Goal: Find specific page/section: Find specific page/section

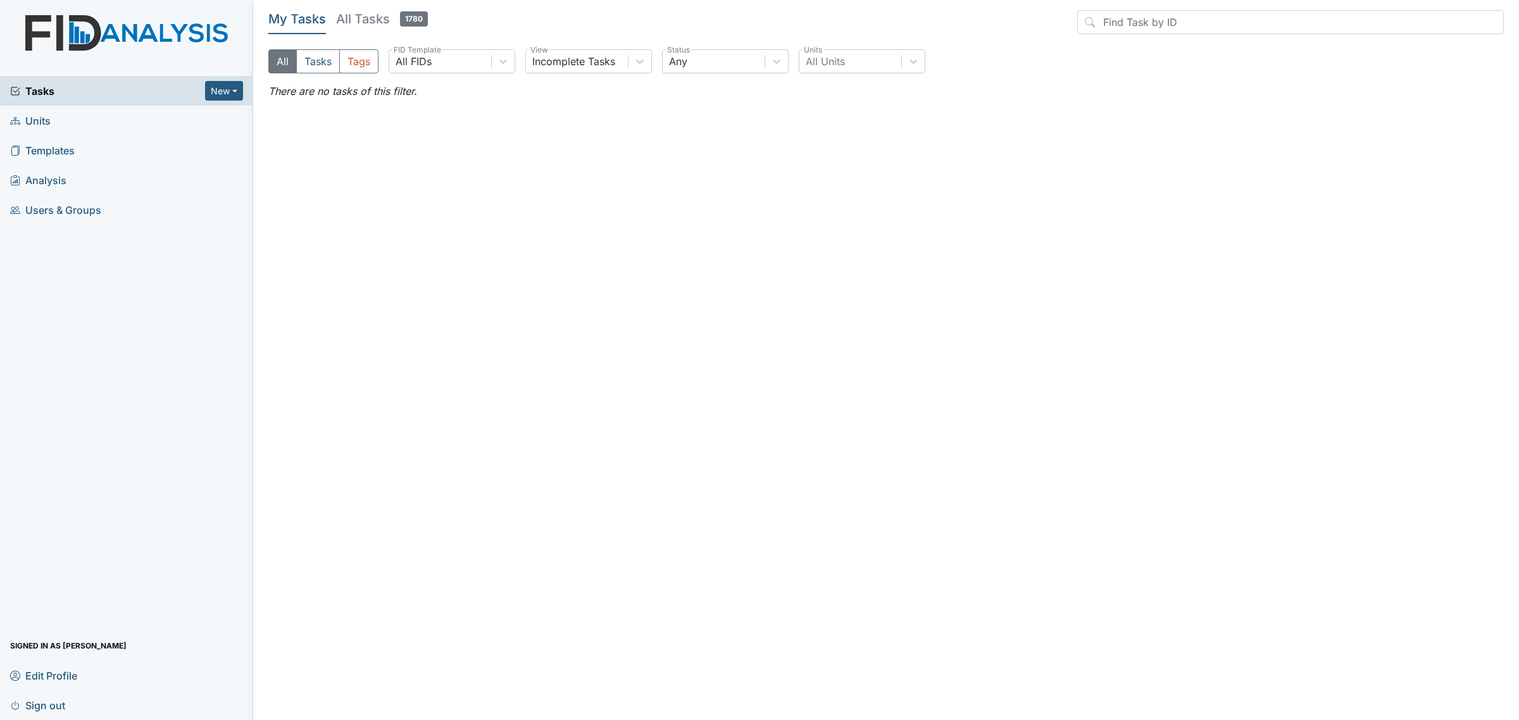
click at [65, 125] on link "Units" at bounding box center [126, 121] width 253 height 30
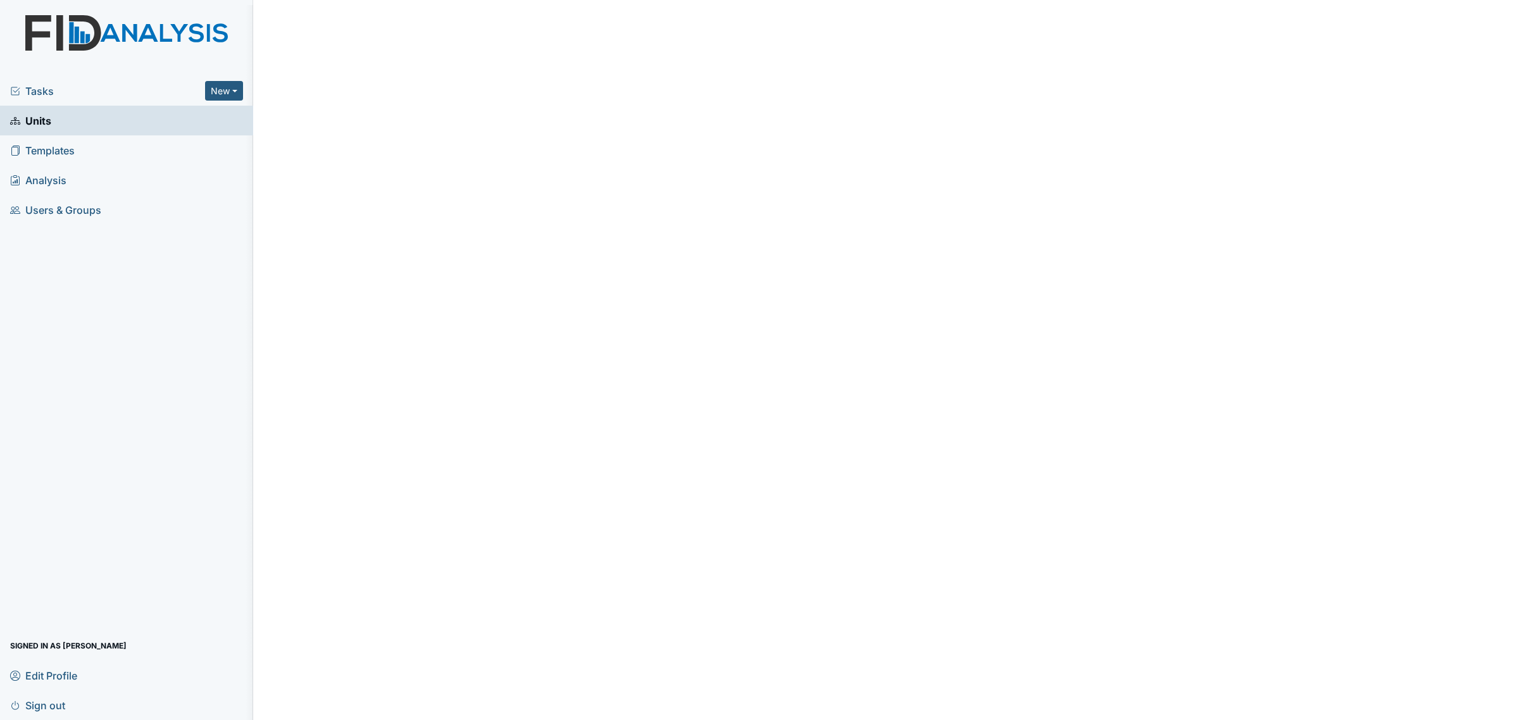
click at [46, 115] on span "Units" at bounding box center [30, 121] width 41 height 20
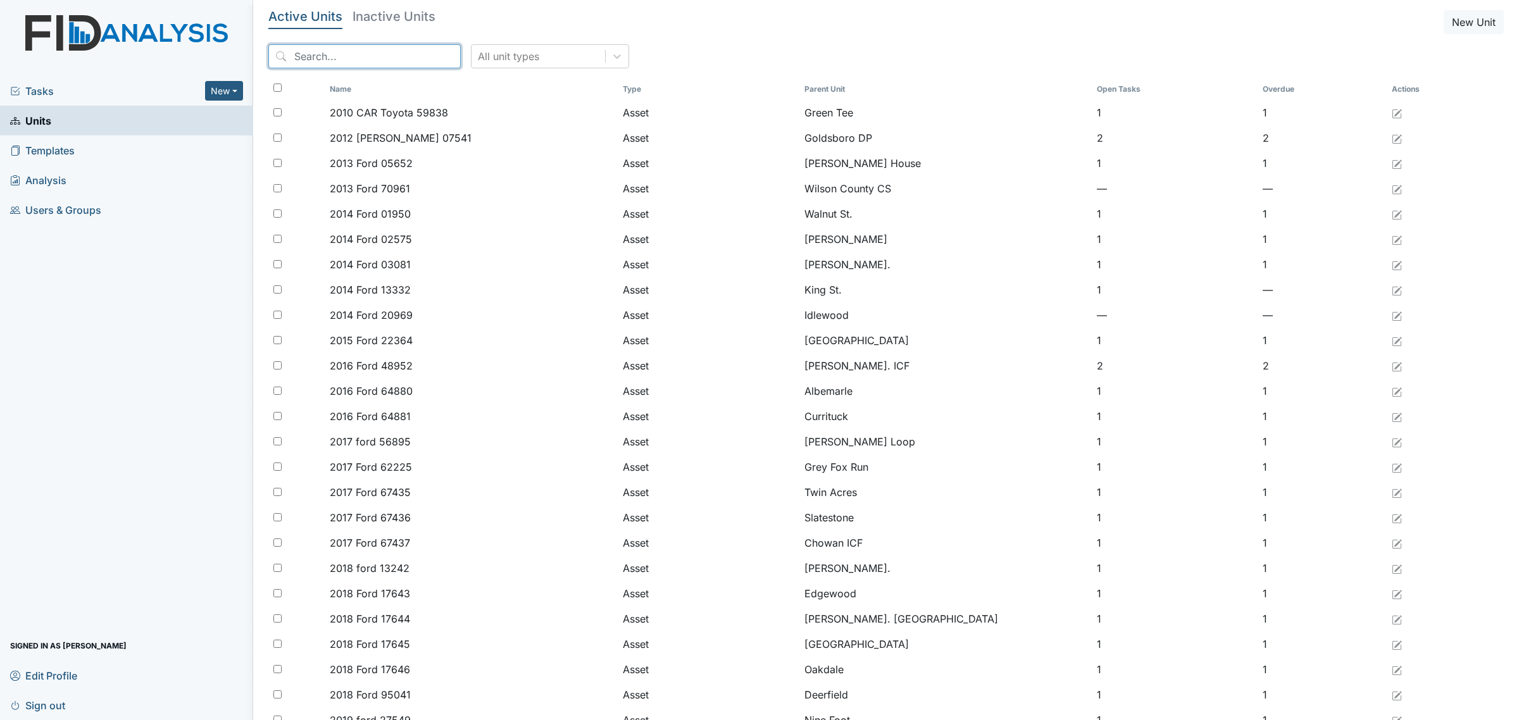
click at [371, 51] on input "search" at bounding box center [364, 56] width 192 height 24
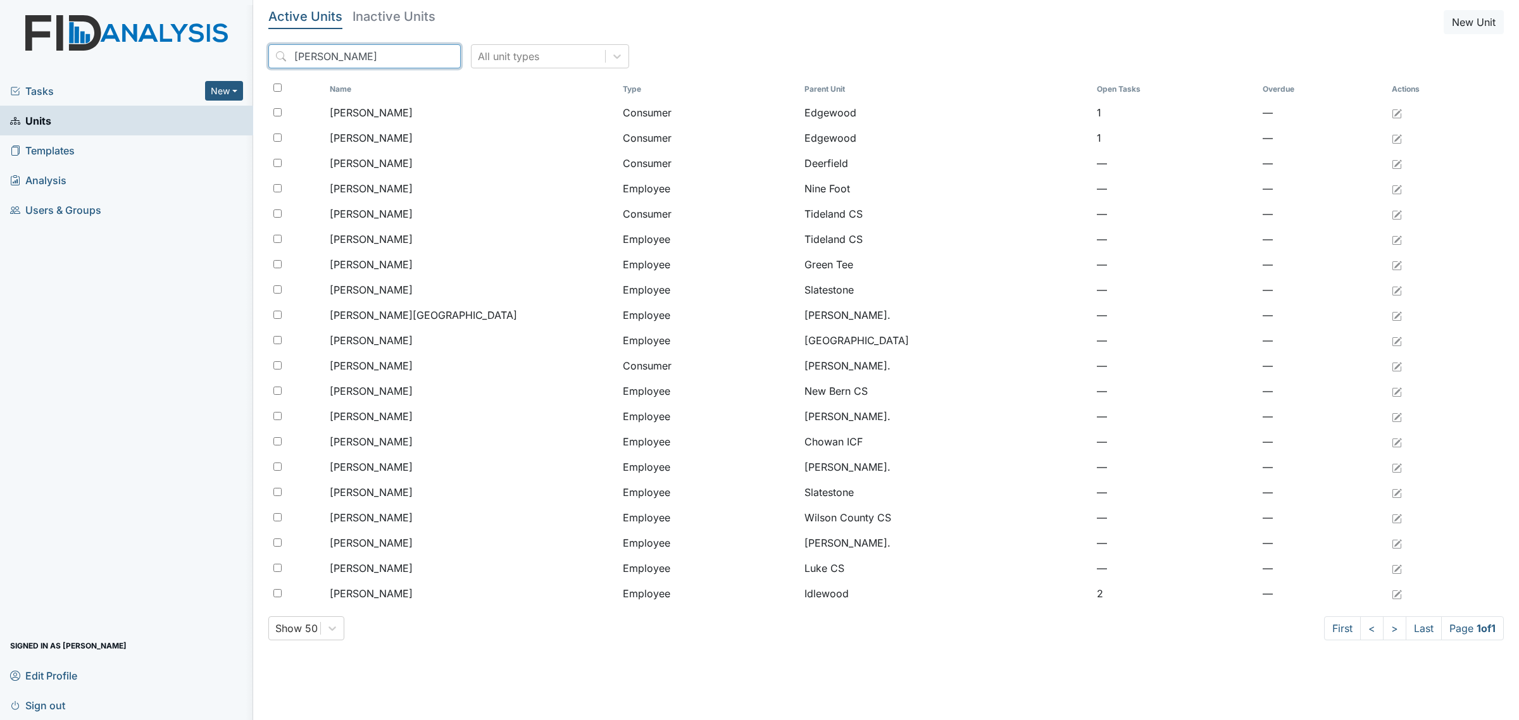
click at [371, 51] on input "williams" at bounding box center [364, 56] width 192 height 24
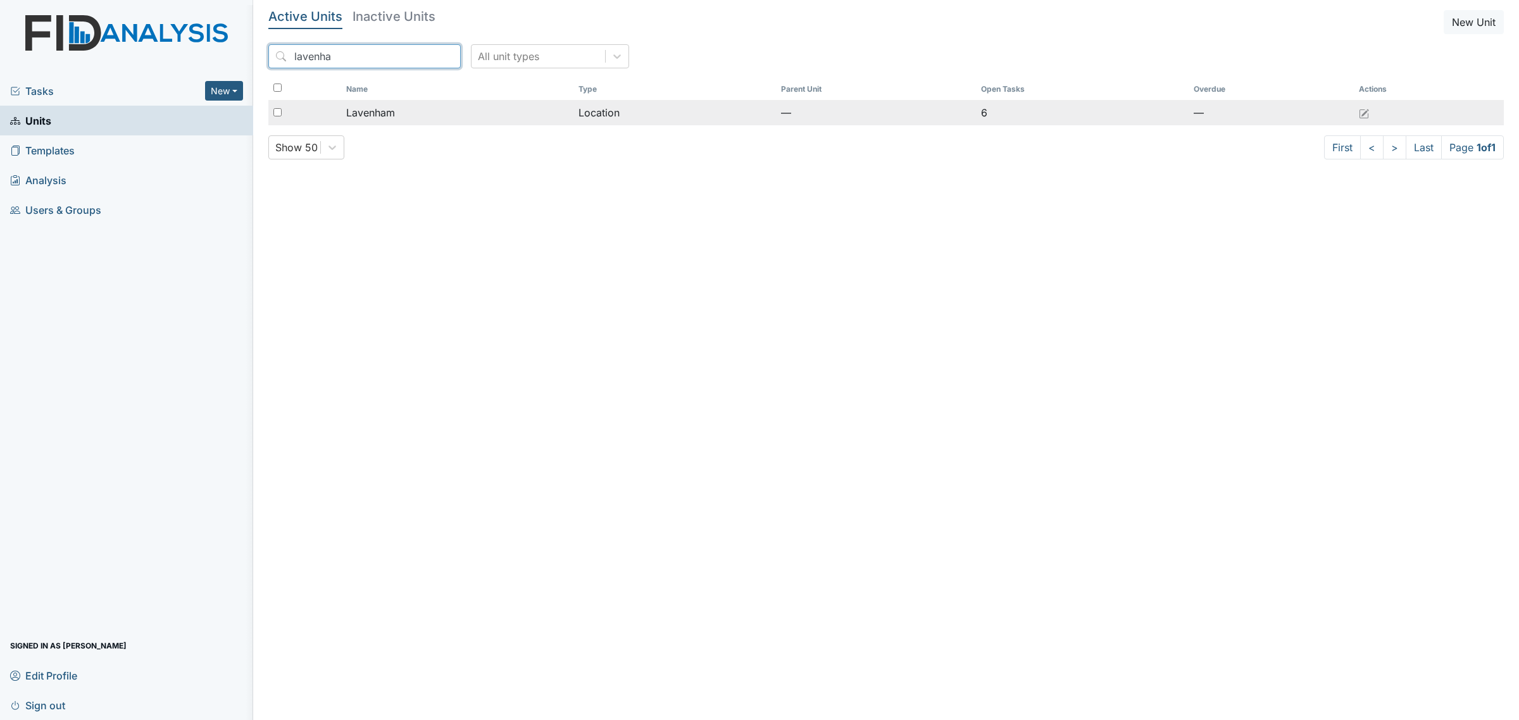
type input "lavenha"
click at [409, 108] on div "Lavenham" at bounding box center [457, 112] width 222 height 15
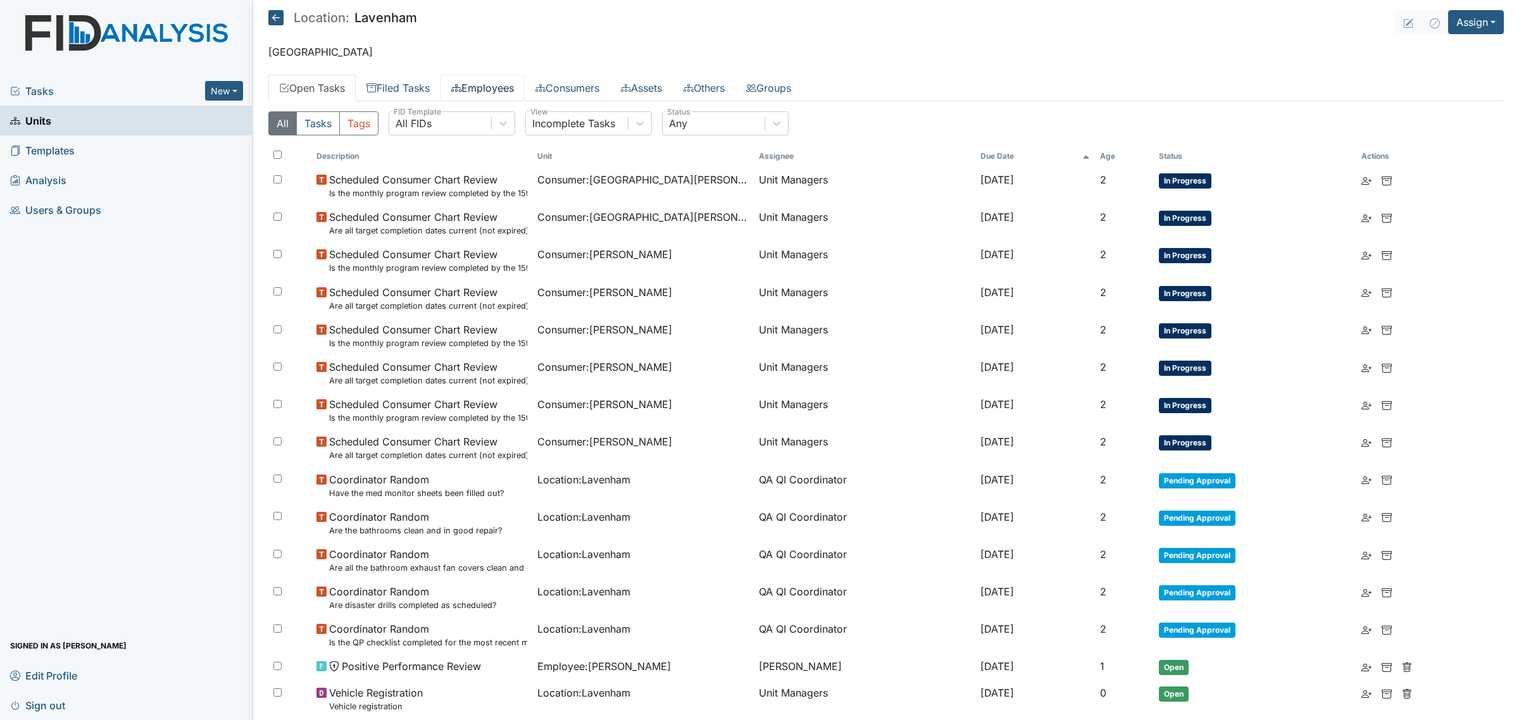
click at [470, 92] on link "Employees" at bounding box center [482, 88] width 84 height 27
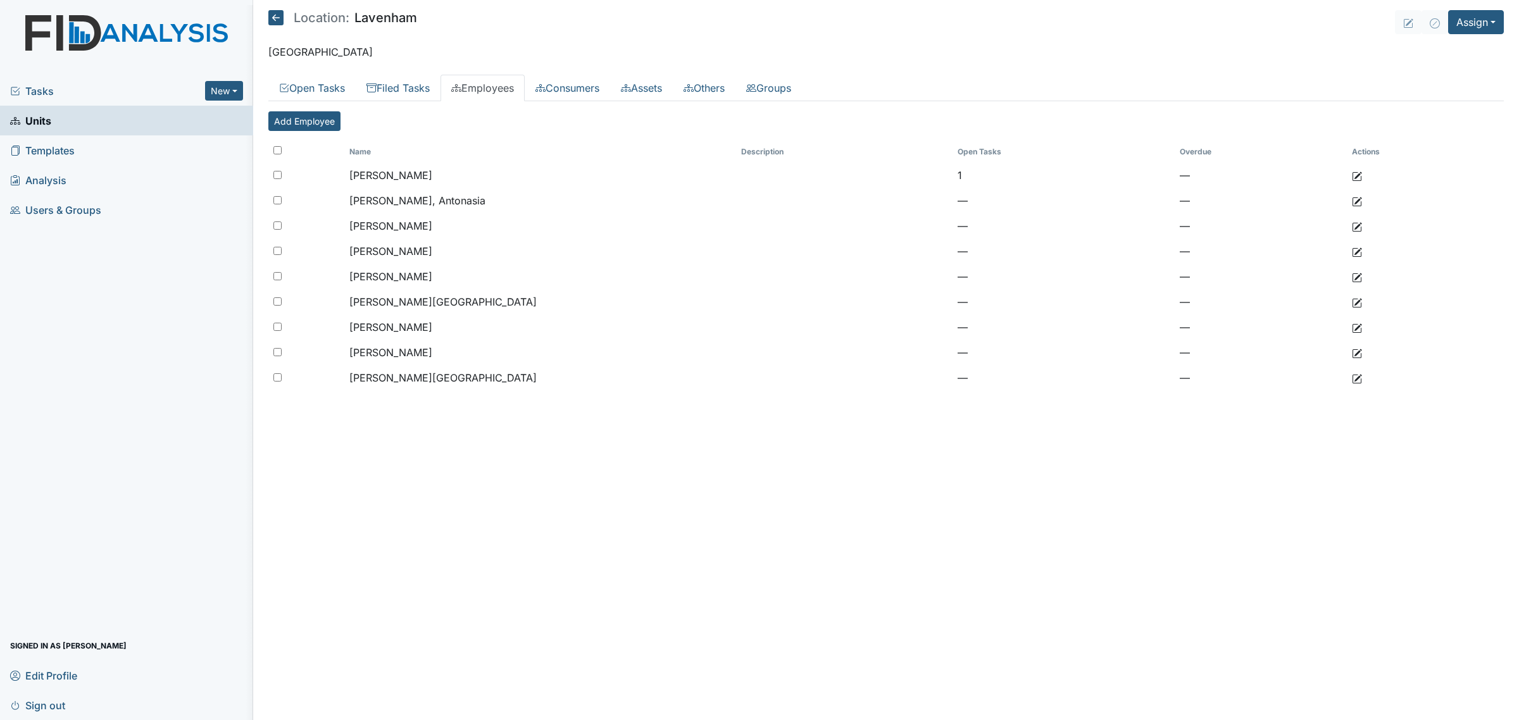
click at [259, 20] on main "Location: Lavenham Assign Assign Form Assign Inspection Assign Document Assign …" at bounding box center [886, 360] width 1266 height 720
click at [270, 17] on icon at bounding box center [275, 17] width 15 height 15
